Goal: Task Accomplishment & Management: Complete application form

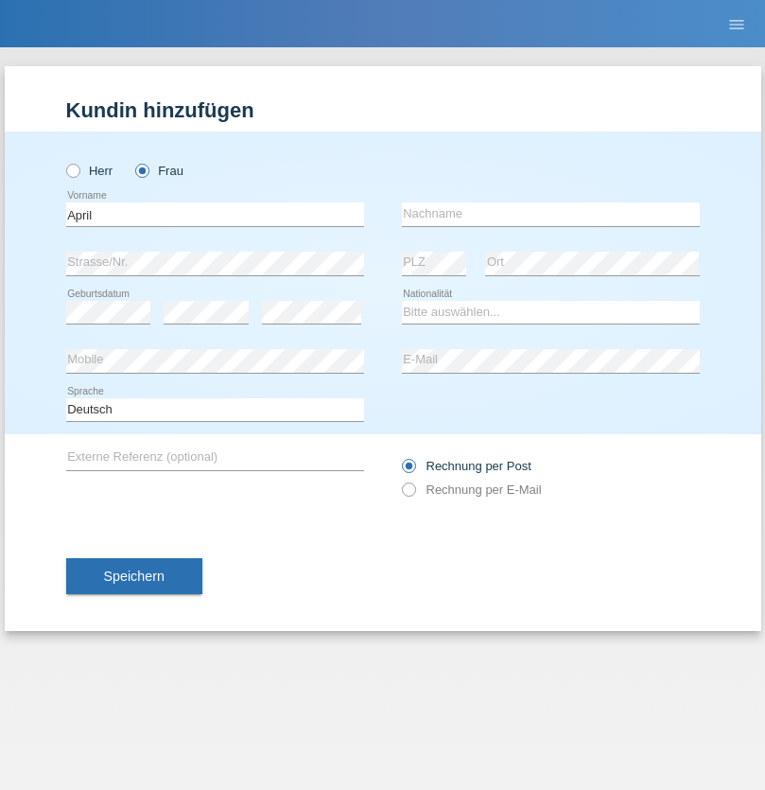
type input "April"
click at [551, 214] on input "text" at bounding box center [551, 214] width 298 height 24
type input "Ajrulai"
select select "CH"
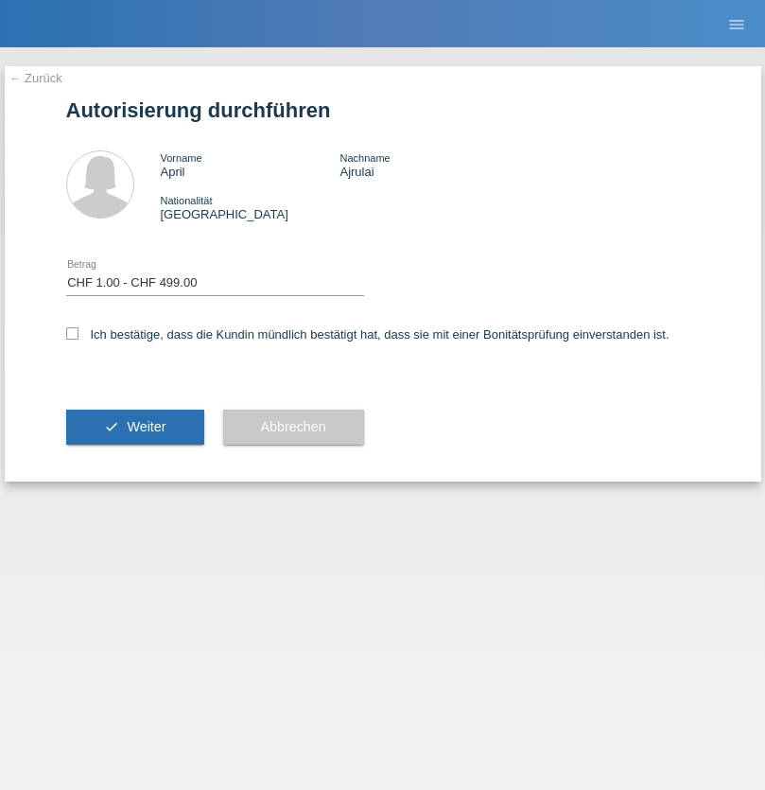
select select "1"
checkbox input "true"
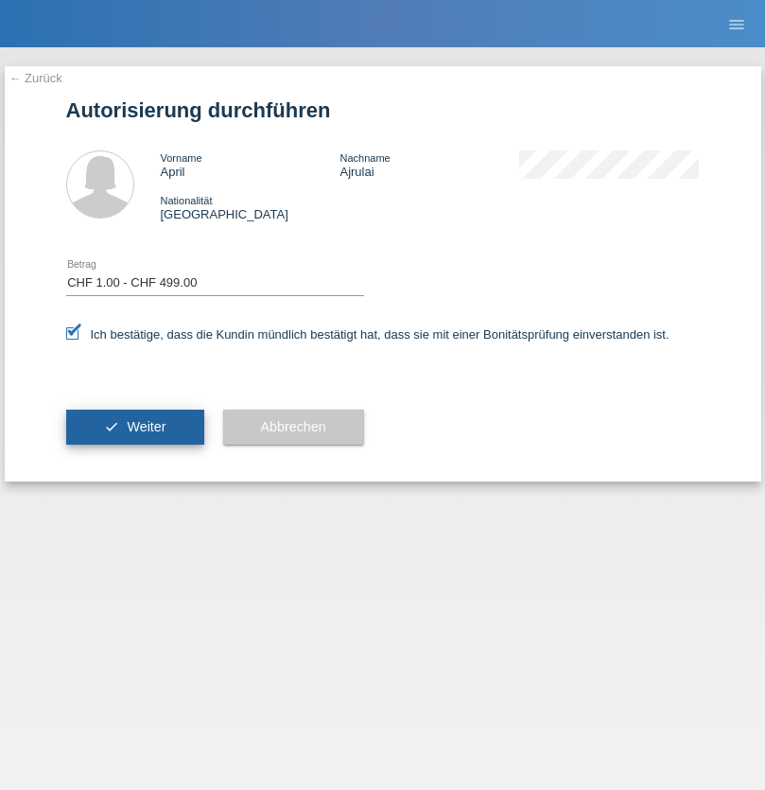
click at [134, 427] on span "Weiter" at bounding box center [146, 426] width 39 height 15
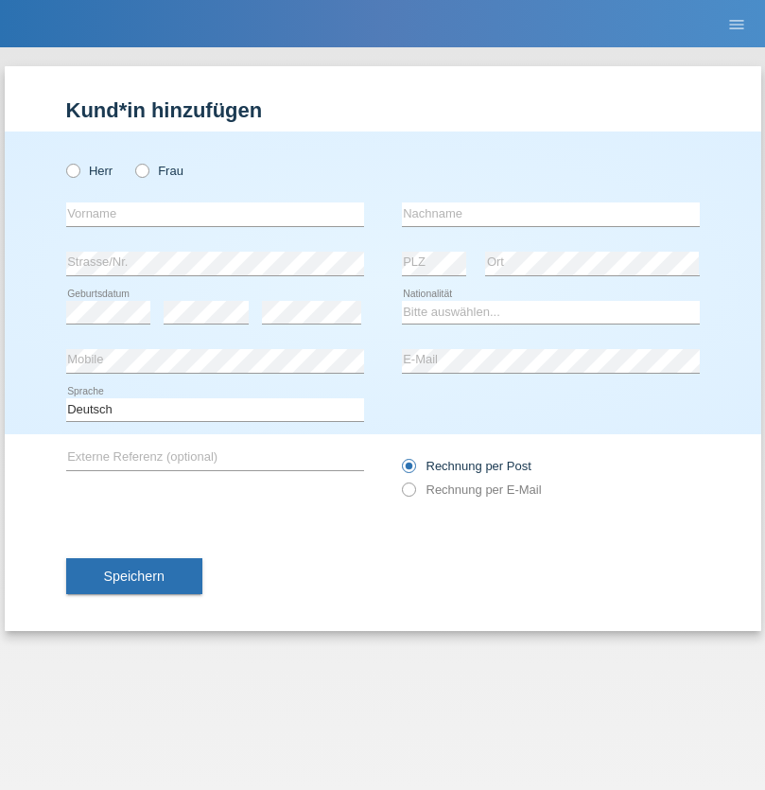
radio input "true"
click at [215, 214] on input "text" at bounding box center [215, 214] width 298 height 24
type input "Hubert Christian"
click at [551, 214] on input "text" at bounding box center [551, 214] width 298 height 24
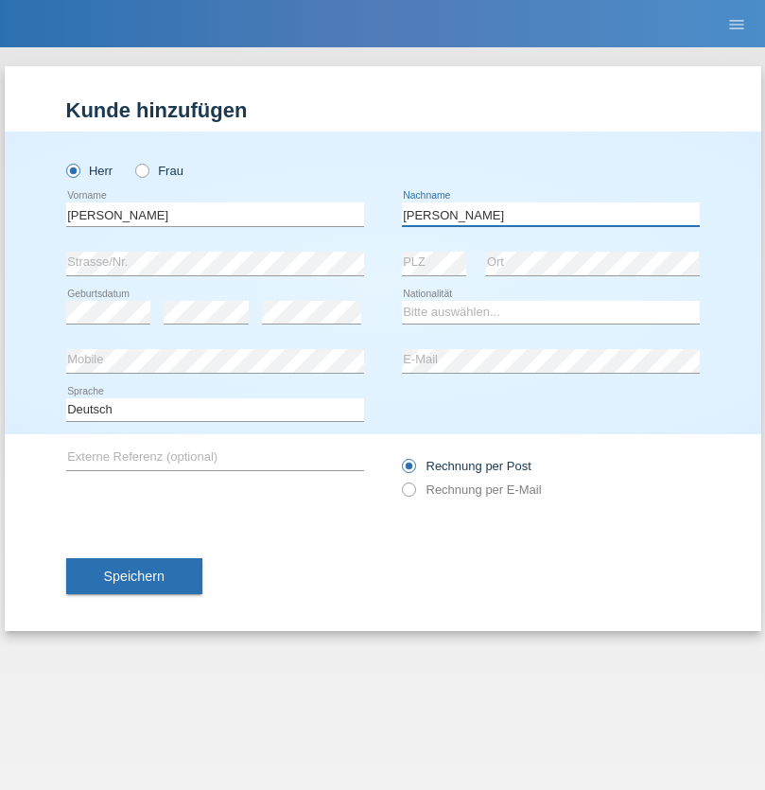
type input "[PERSON_NAME]"
select select "CH"
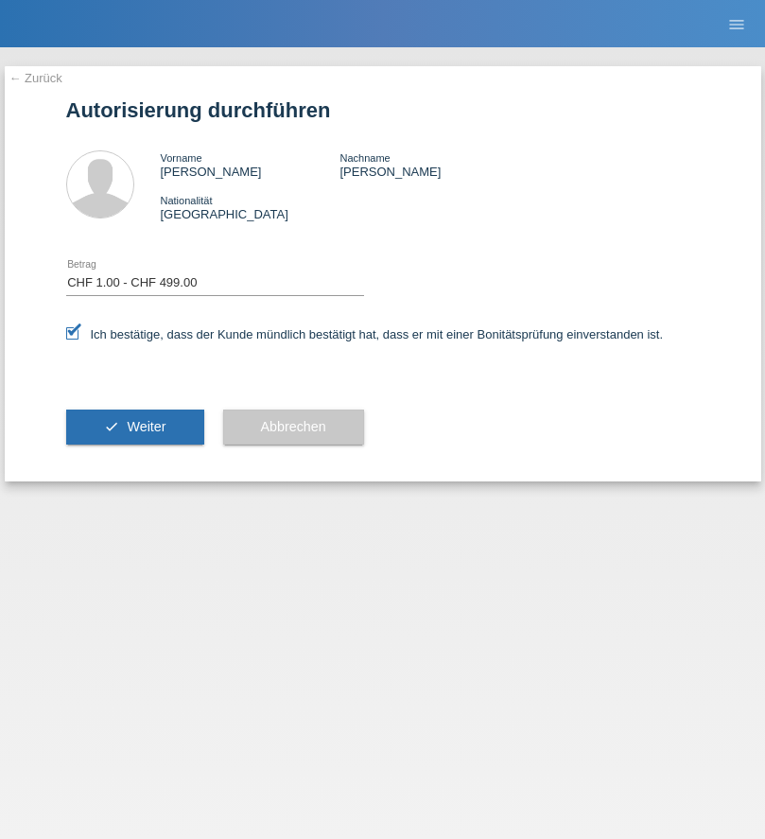
select select "1"
click at [134, 427] on span "Weiter" at bounding box center [146, 426] width 39 height 15
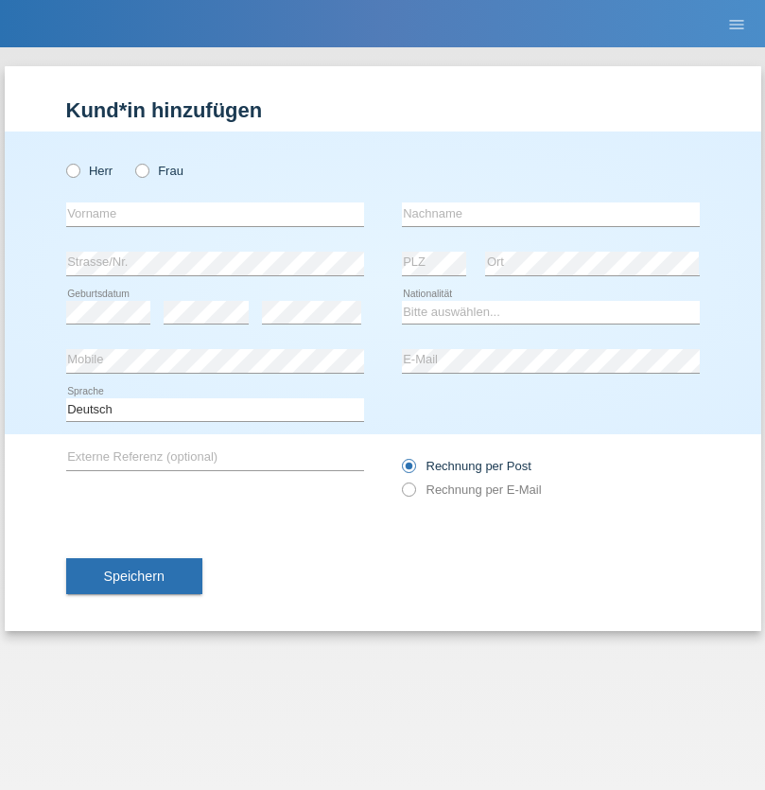
radio input "true"
click at [215, 214] on input "text" at bounding box center [215, 214] width 298 height 24
type input "[PERSON_NAME]"
click at [551, 214] on input "text" at bounding box center [551, 214] width 298 height 24
type input "Toma"
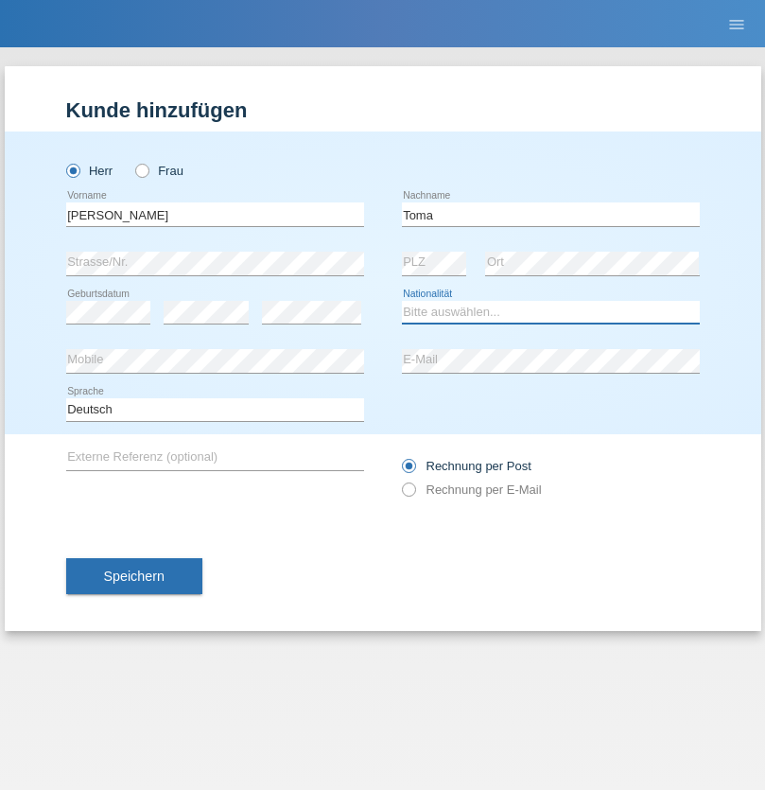
select select "OM"
select select "C"
select select "18"
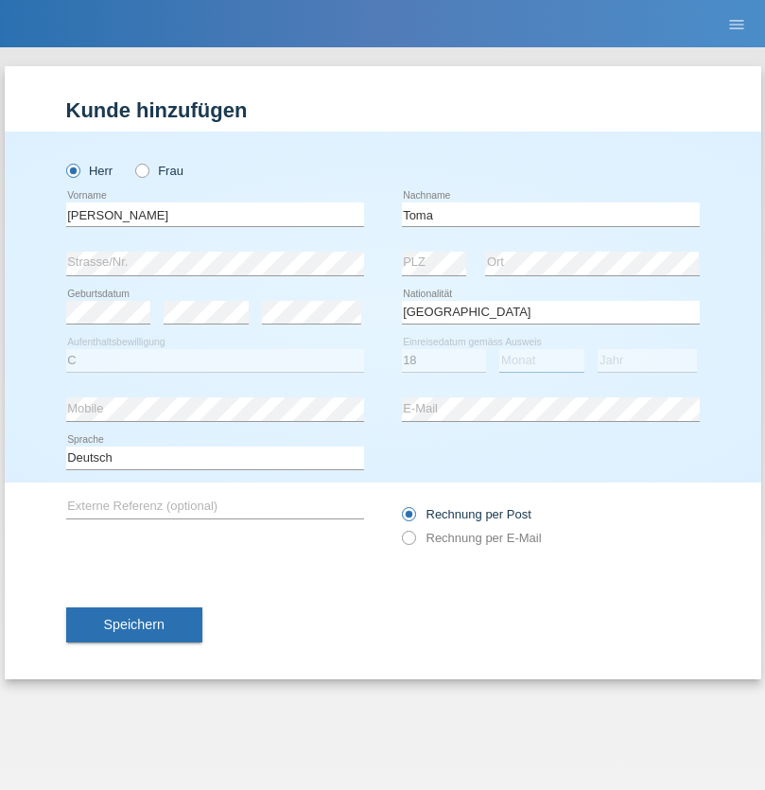
select select "12"
select select "2021"
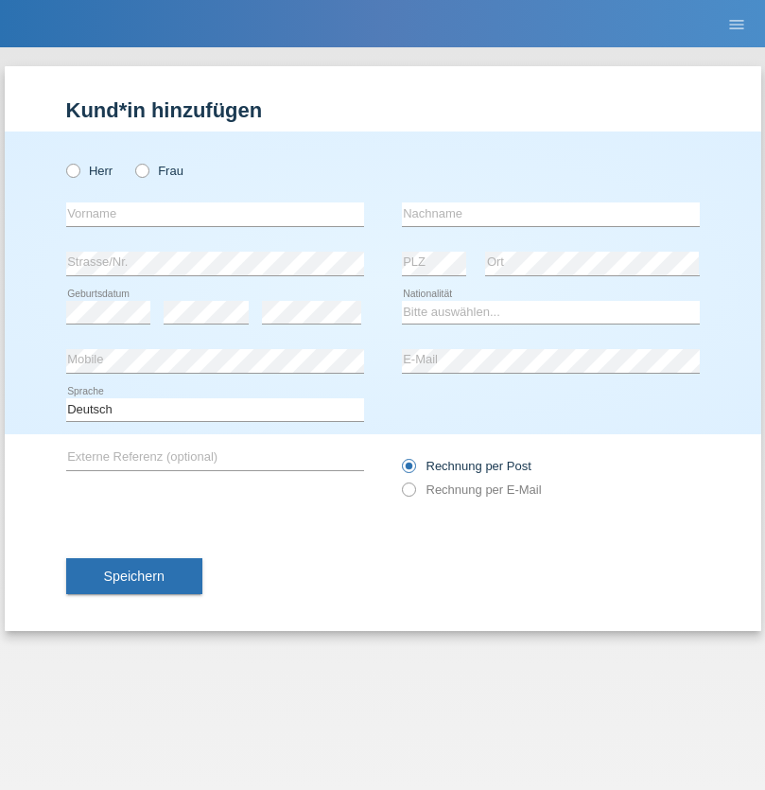
radio input "true"
click at [215, 214] on input "text" at bounding box center [215, 214] width 298 height 24
type input "[PERSON_NAME]"
click at [551, 214] on input "text" at bounding box center [551, 214] width 298 height 24
type input "Munishi"
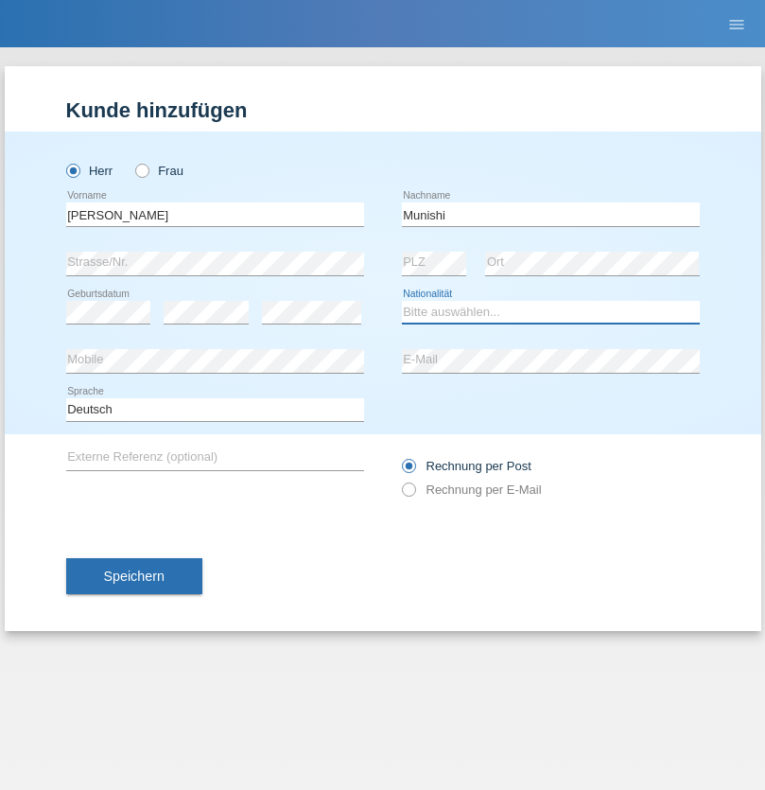
select select "DE"
select select "C"
select select "01"
select select "08"
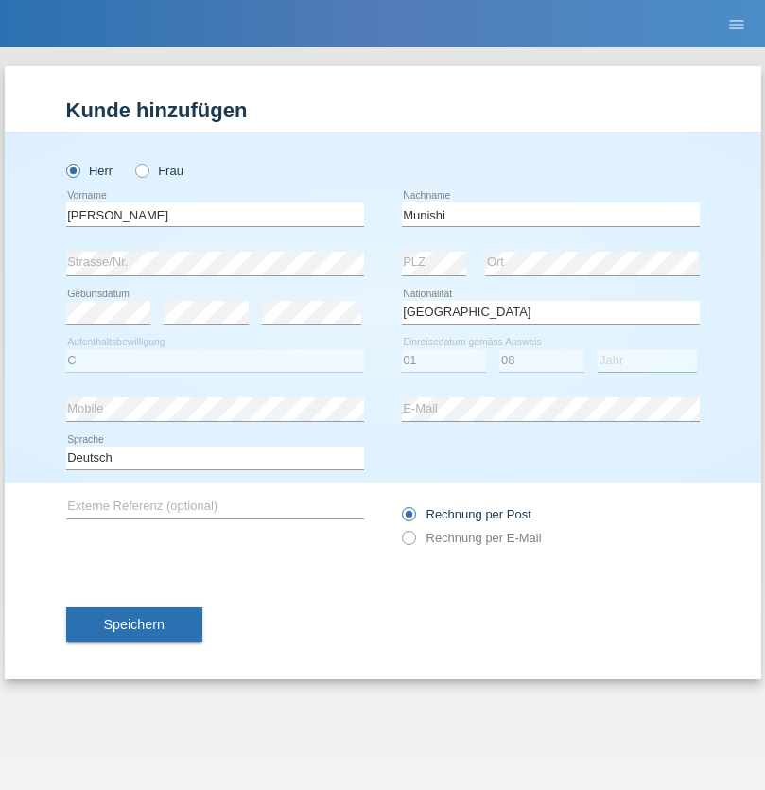
select select "2015"
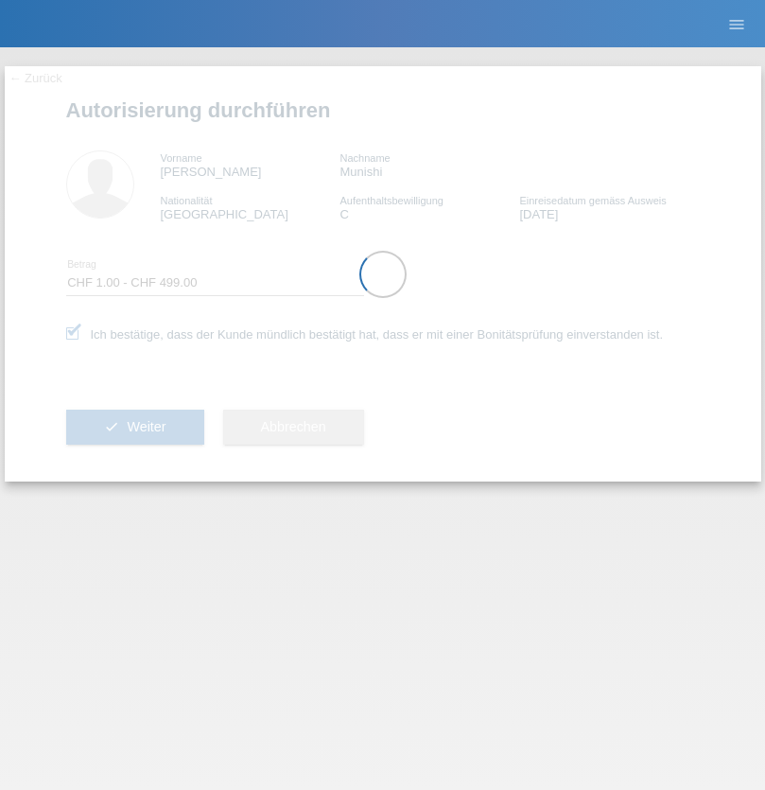
select select "1"
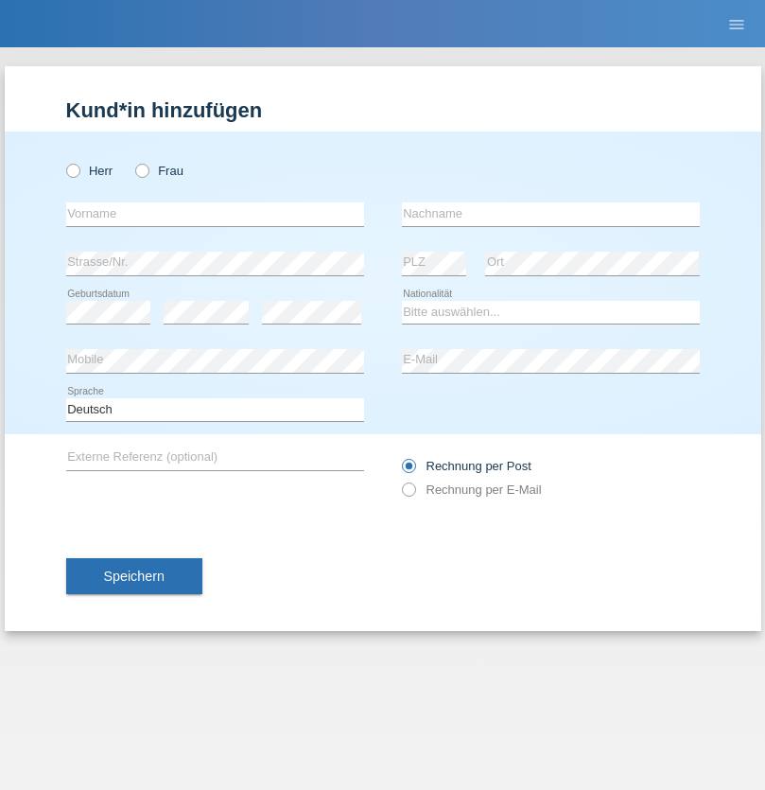
radio input "true"
click at [215, 214] on input "text" at bounding box center [215, 214] width 298 height 24
type input "Lindi"
click at [551, 214] on input "text" at bounding box center [551, 214] width 298 height 24
type input "Krasniqi"
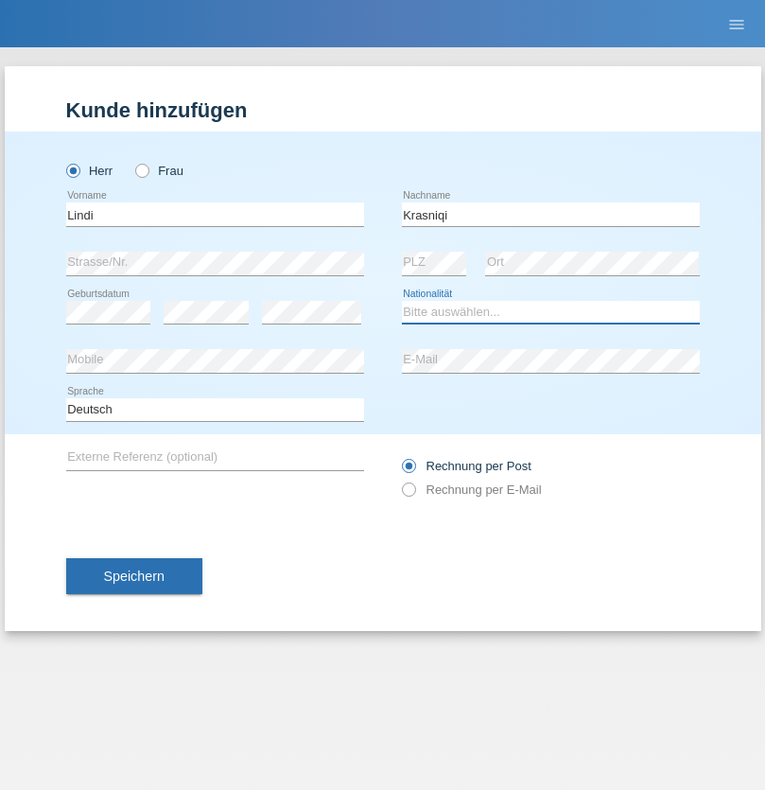
select select "CH"
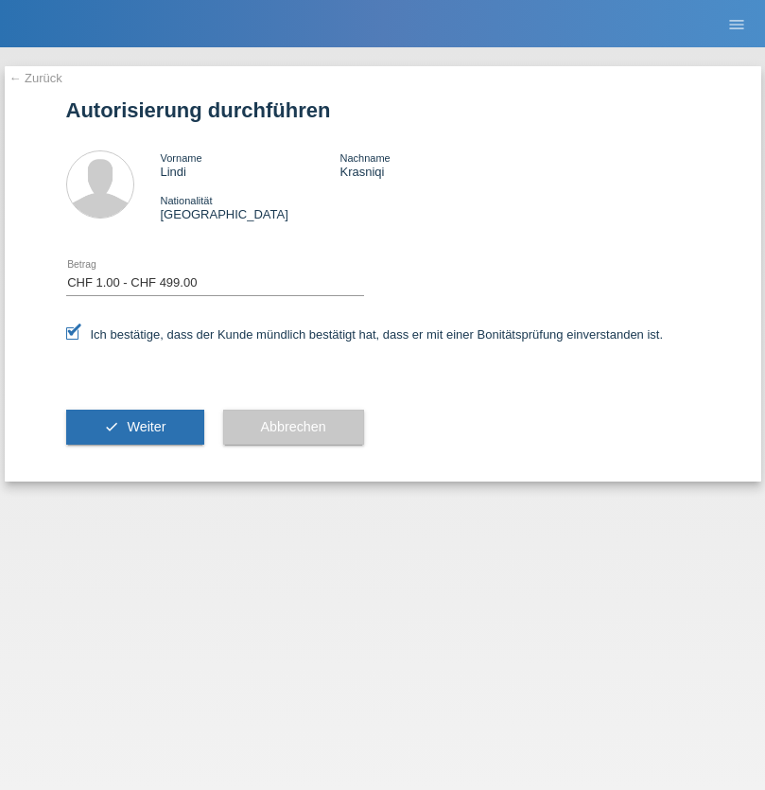
select select "1"
click at [134, 427] on span "Weiter" at bounding box center [146, 426] width 39 height 15
